Goal: Task Accomplishment & Management: Manage account settings

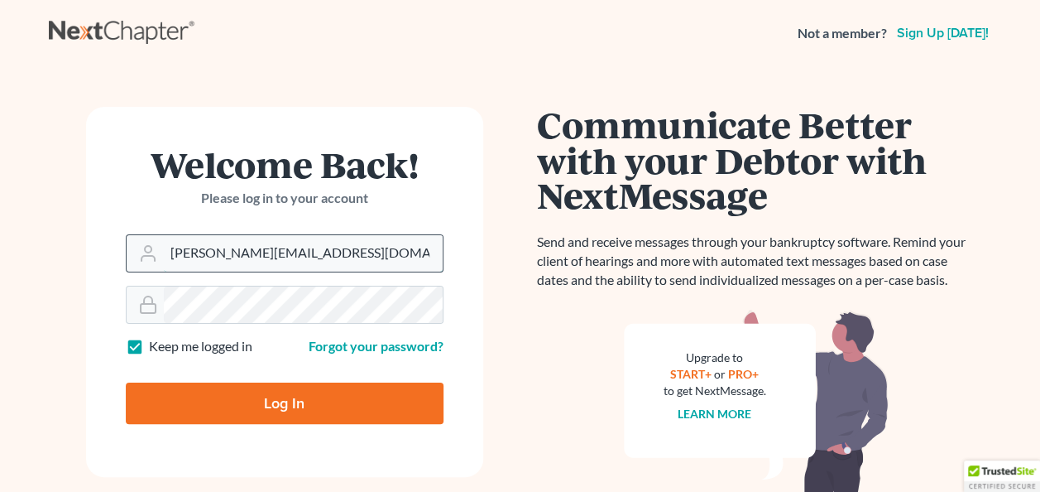
click at [324, 248] on input "nicole@hollandlaw970.com" at bounding box center [303, 253] width 279 height 36
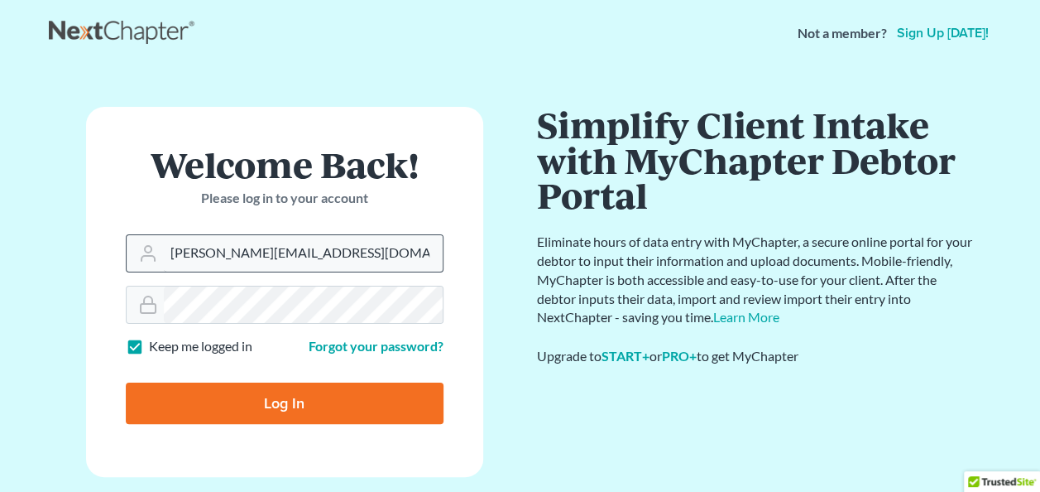
click at [348, 253] on input "maria@hollandlaw970.com" at bounding box center [303, 253] width 279 height 36
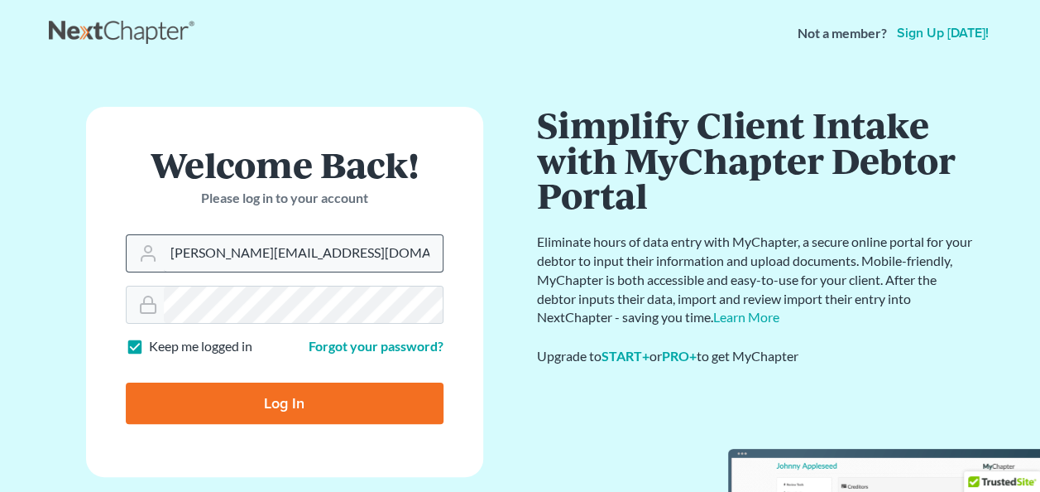
type input "steven@hollandlaw970.com"
click at [313, 386] on input "Log In" at bounding box center [285, 402] width 318 height 41
type input "Thinking..."
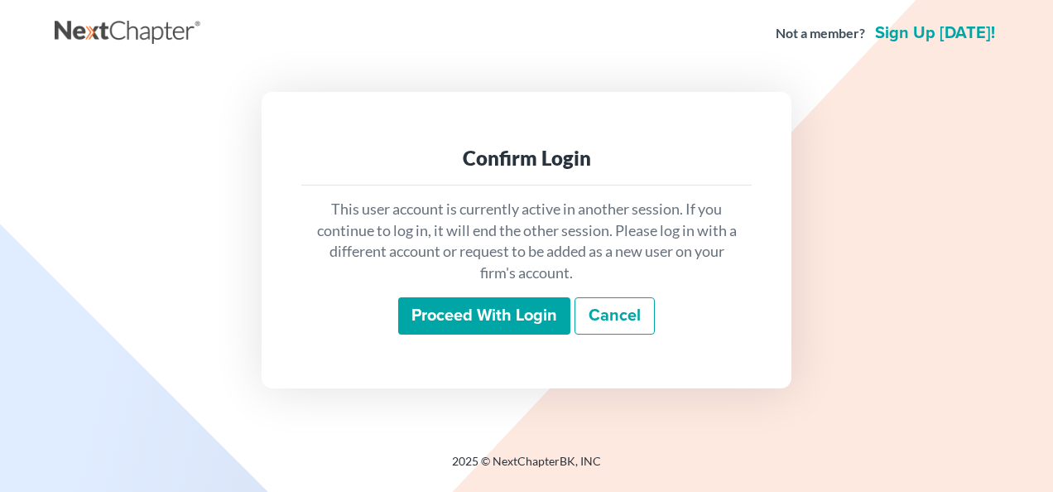
click at [432, 308] on input "Proceed with login" at bounding box center [484, 316] width 172 height 38
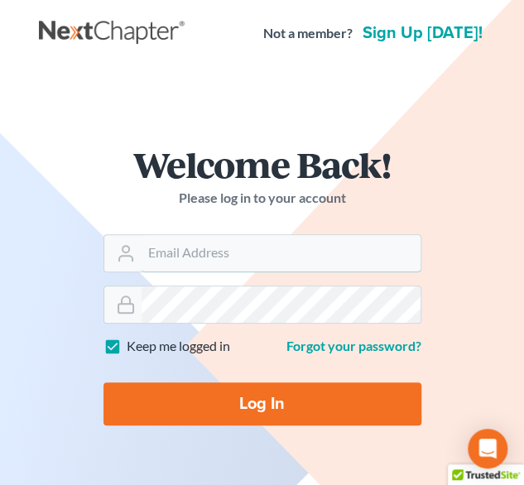
type input "steven@hollandlaw970.com"
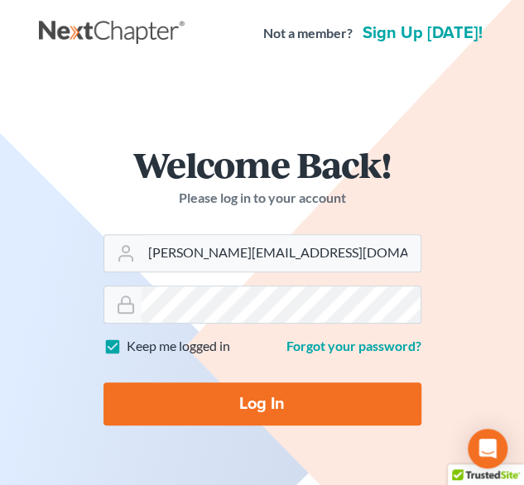
click at [270, 405] on input "Log In" at bounding box center [262, 403] width 318 height 43
type input "Thinking..."
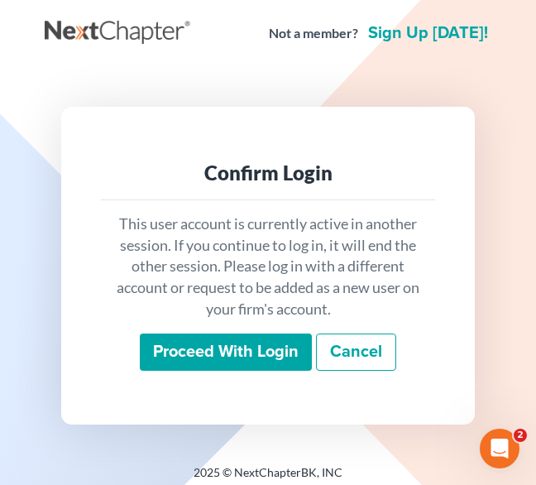
click at [211, 346] on input "Proceed with login" at bounding box center [226, 352] width 172 height 38
